Goal: Find specific page/section

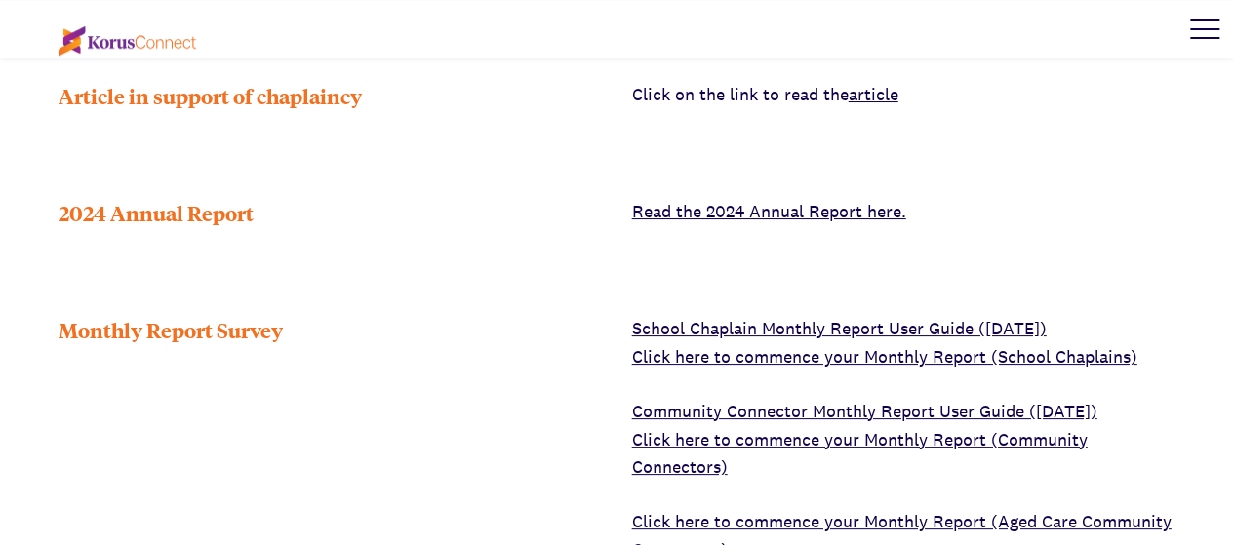
scroll to position [780, 0]
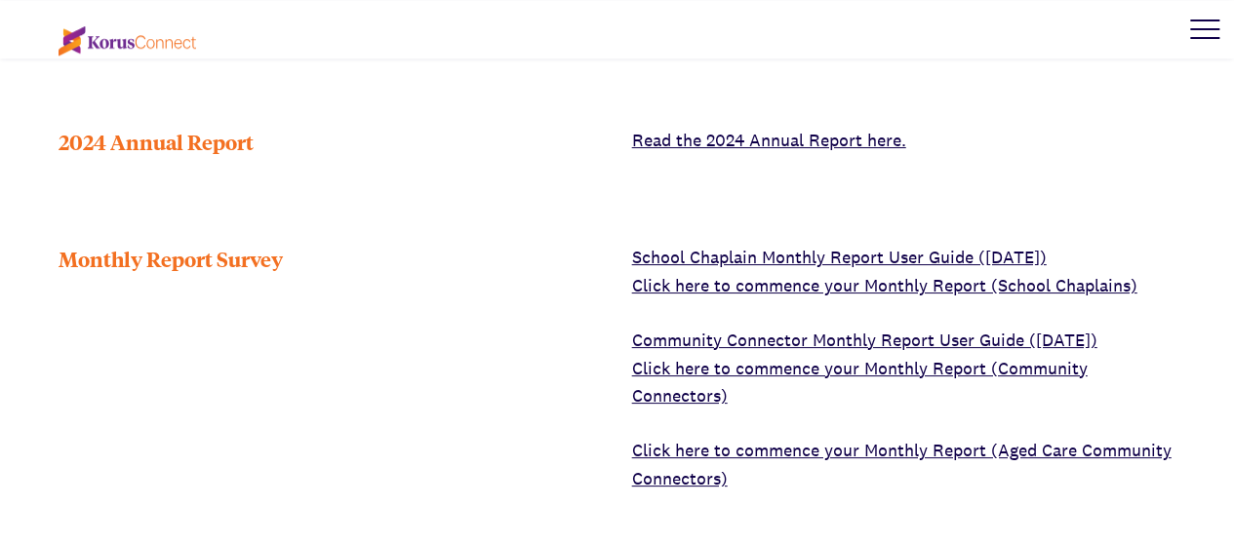
click at [729, 254] on link "School Chaplain Monthly Report User Guide (July 2021)" at bounding box center [839, 257] width 415 height 22
click at [806, 286] on link "Click here to commence your Monthly Report (School Chaplains)" at bounding box center [884, 285] width 505 height 22
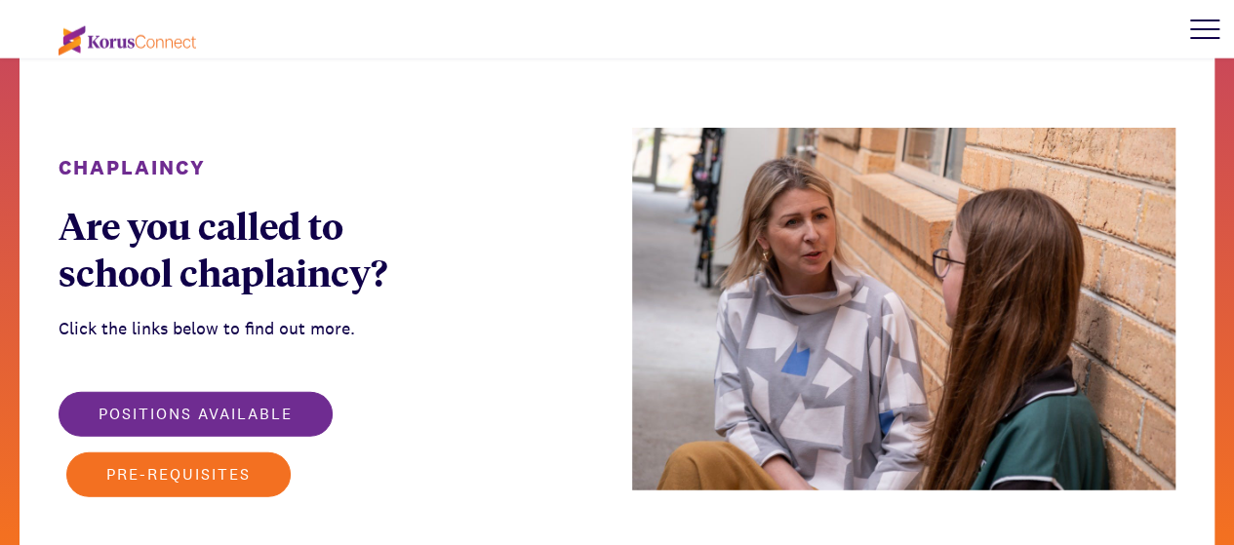
scroll to position [2341, 0]
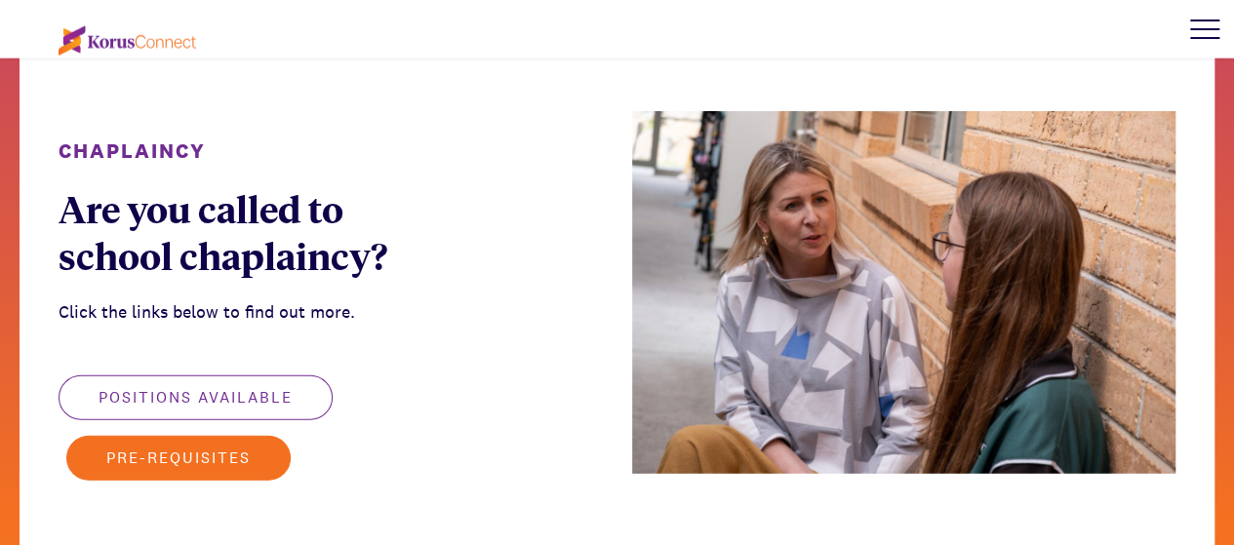
click at [234, 376] on button "Positions available" at bounding box center [196, 398] width 274 height 45
